Goal: Navigation & Orientation: Find specific page/section

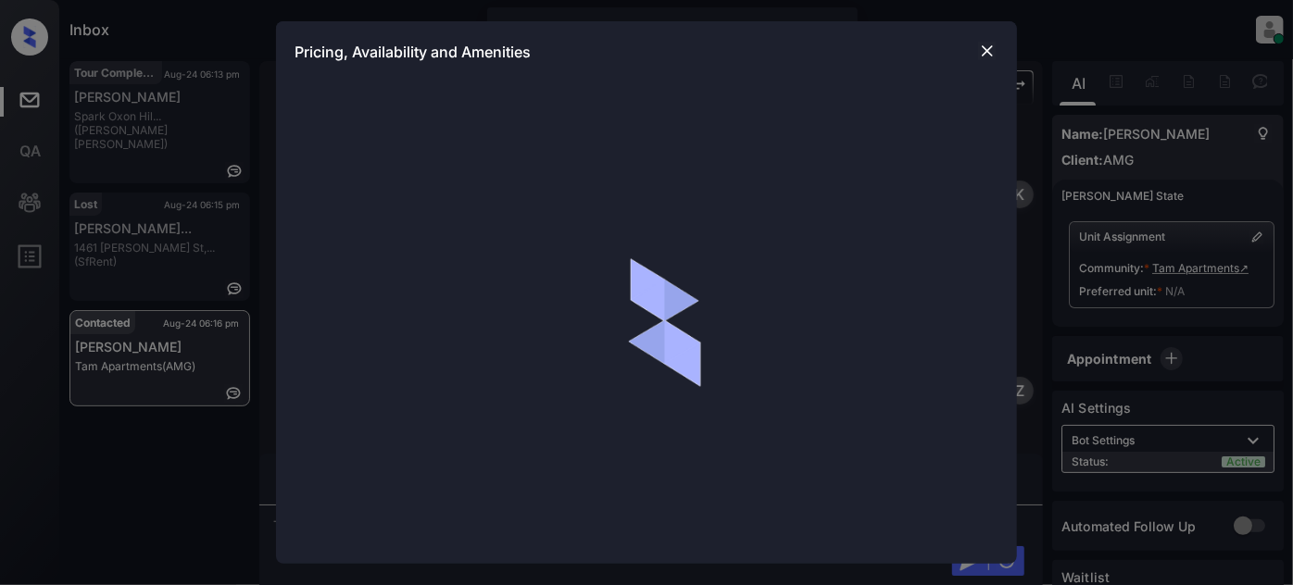
scroll to position [1553, 0]
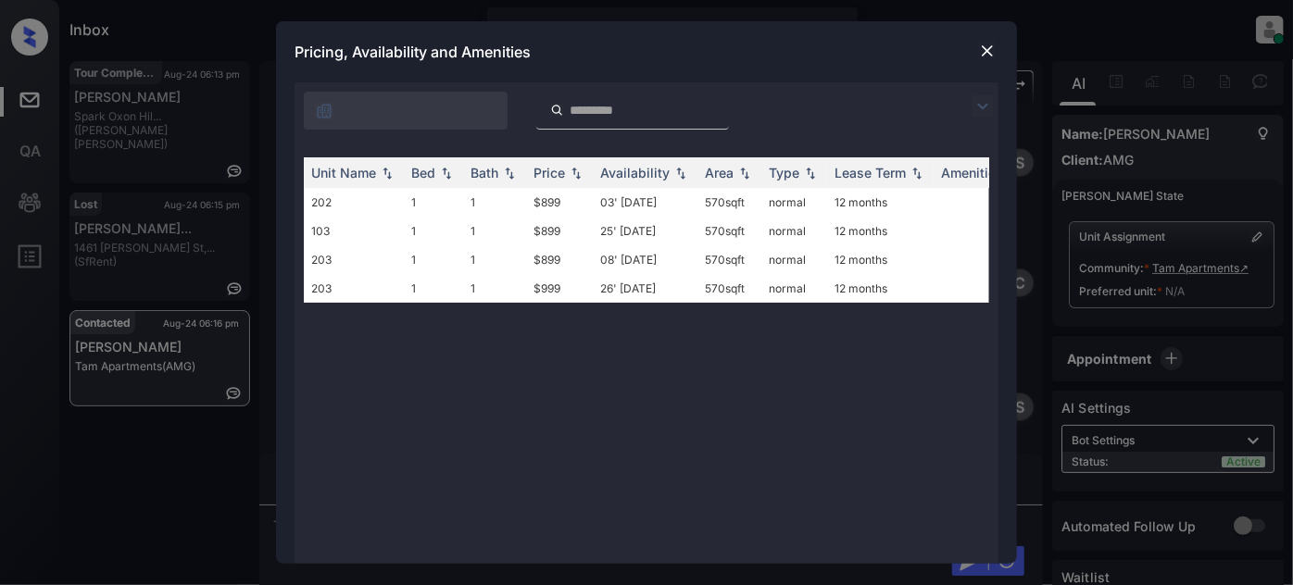
click at [990, 57] on img at bounding box center [987, 51] width 19 height 19
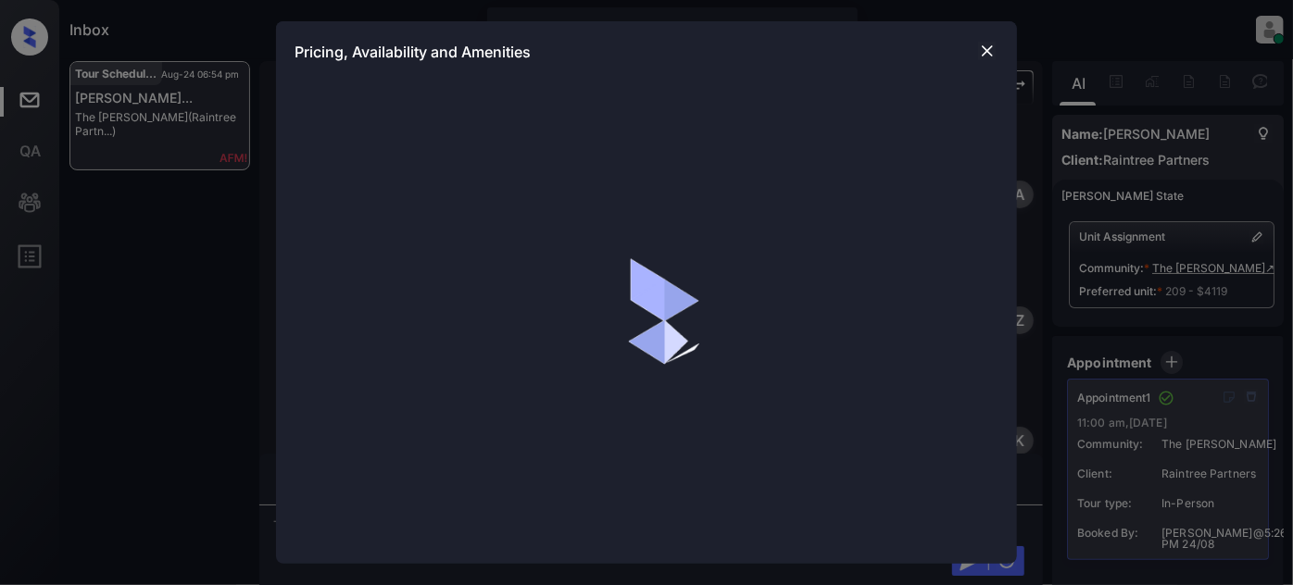
scroll to position [8983, 0]
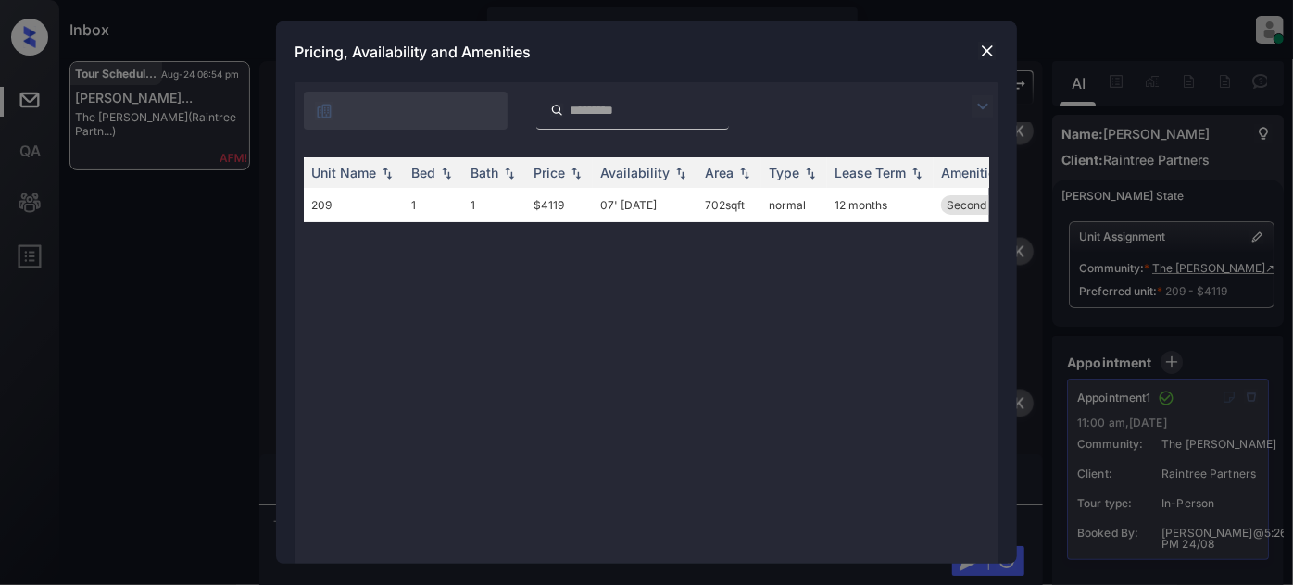
click at [981, 47] on img at bounding box center [987, 51] width 19 height 19
